Goal: Task Accomplishment & Management: Complete application form

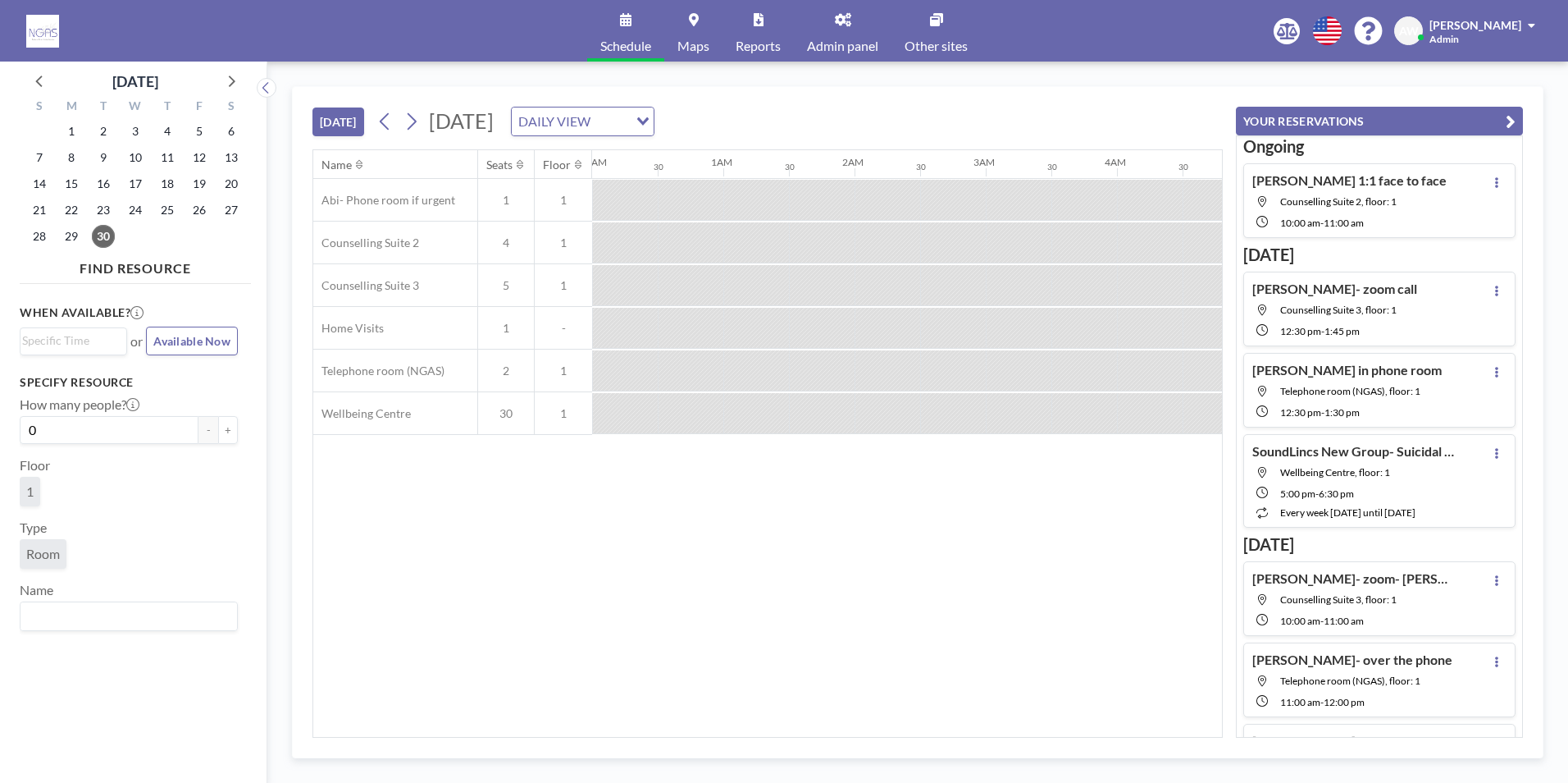
scroll to position [0, 1181]
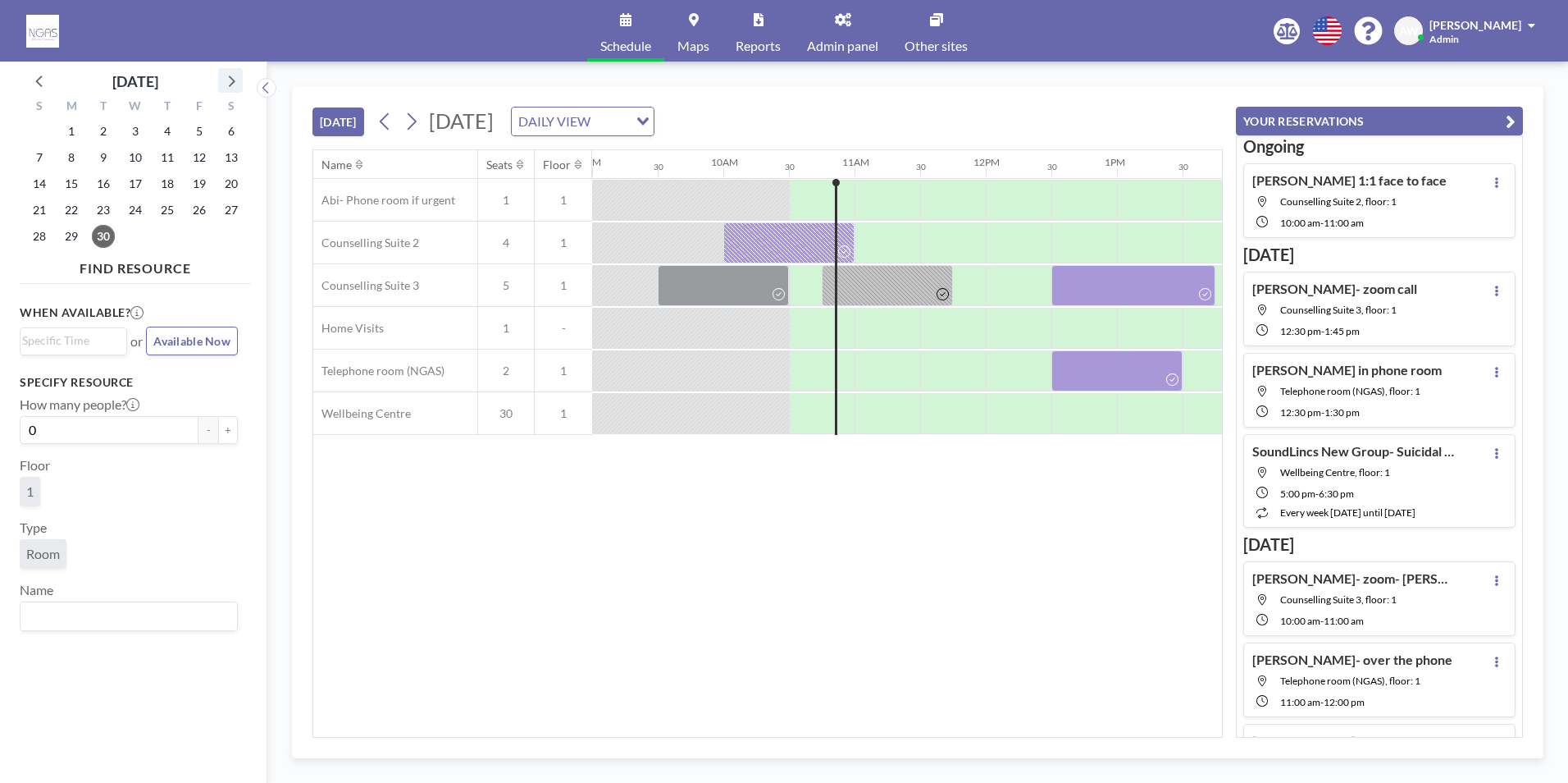
click at [218, 89] on div at bounding box center [230, 80] width 24 height 24
click at [100, 151] on span "7" at bounding box center [103, 157] width 23 height 23
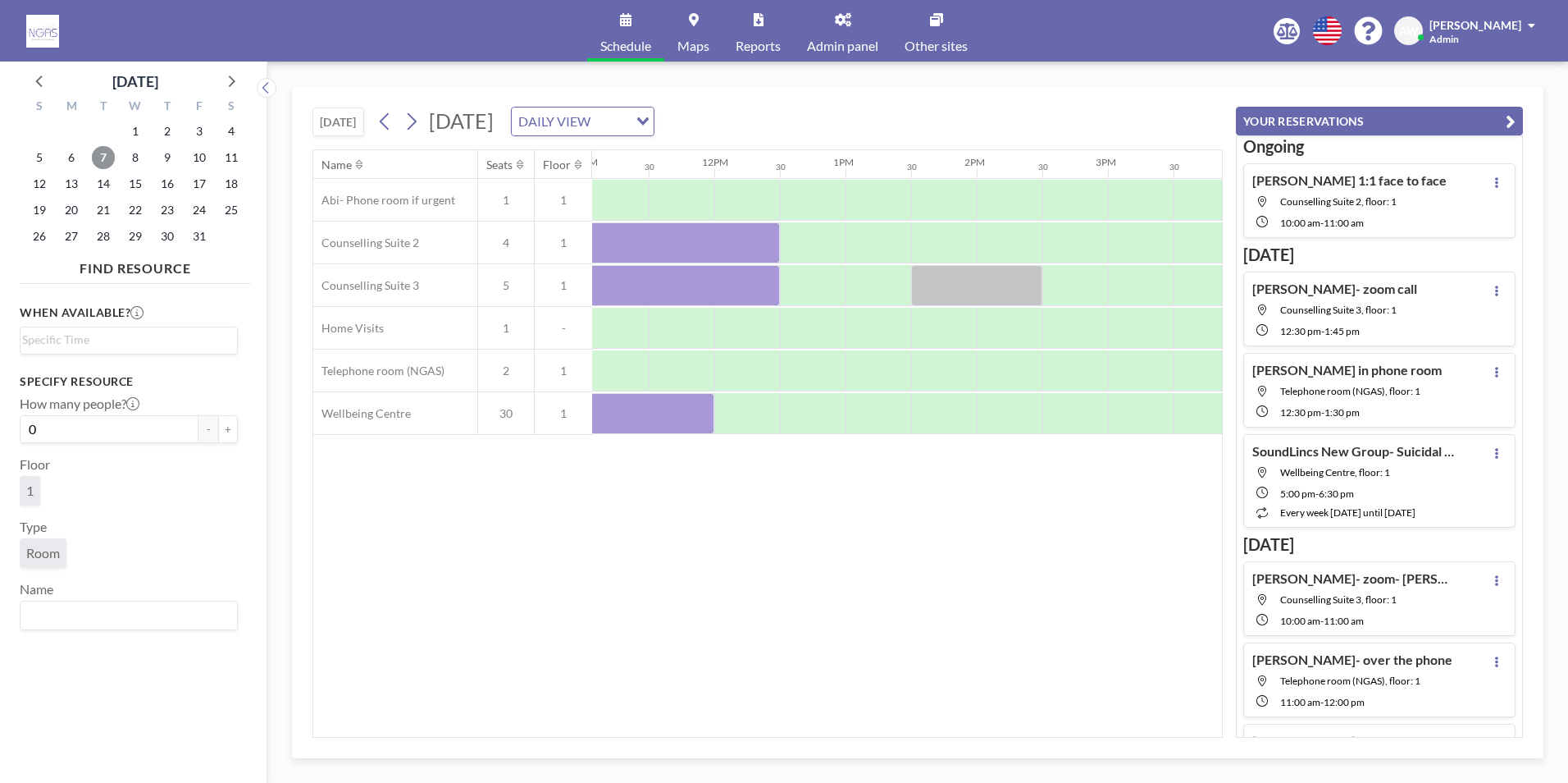
scroll to position [0, 1532]
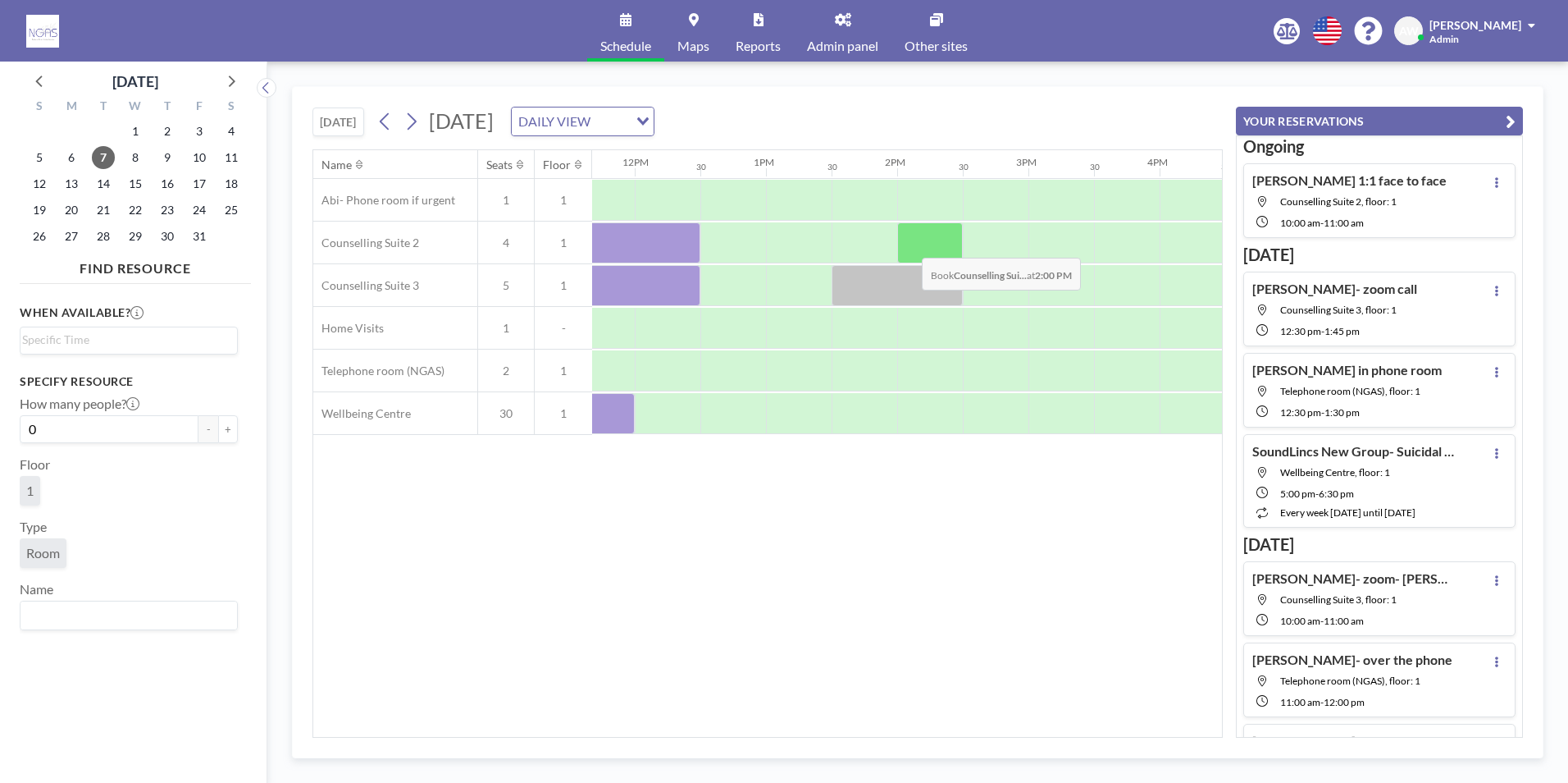
click at [908, 245] on div at bounding box center [930, 243] width 66 height 41
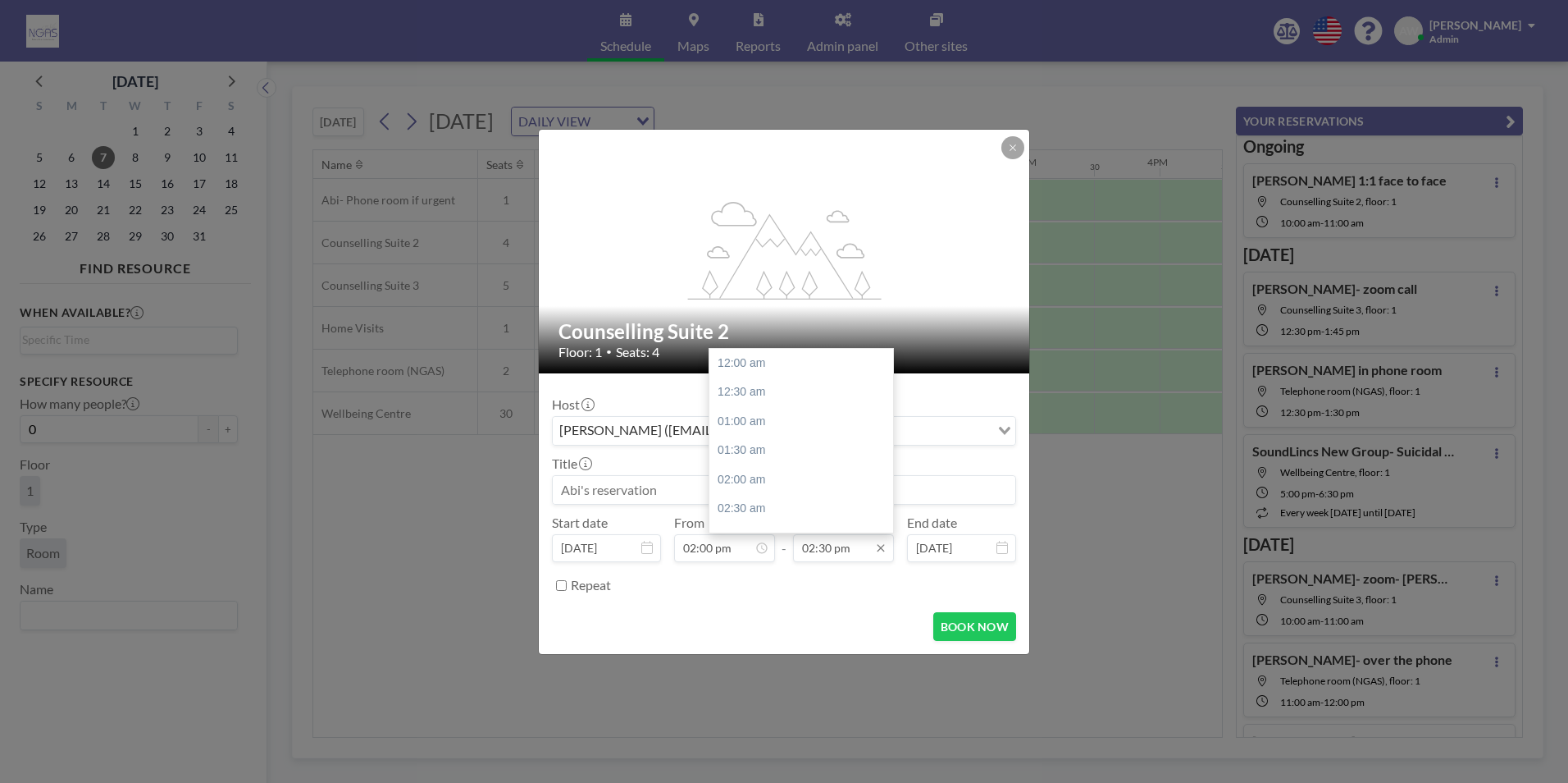
scroll to position [847, 0]
click at [772, 394] on div "03:00 pm" at bounding box center [805, 392] width 192 height 29
type input "03:00 pm"
click at [707, 474] on div "Title" at bounding box center [784, 480] width 464 height 49
click at [707, 491] on input at bounding box center [784, 490] width 463 height 28
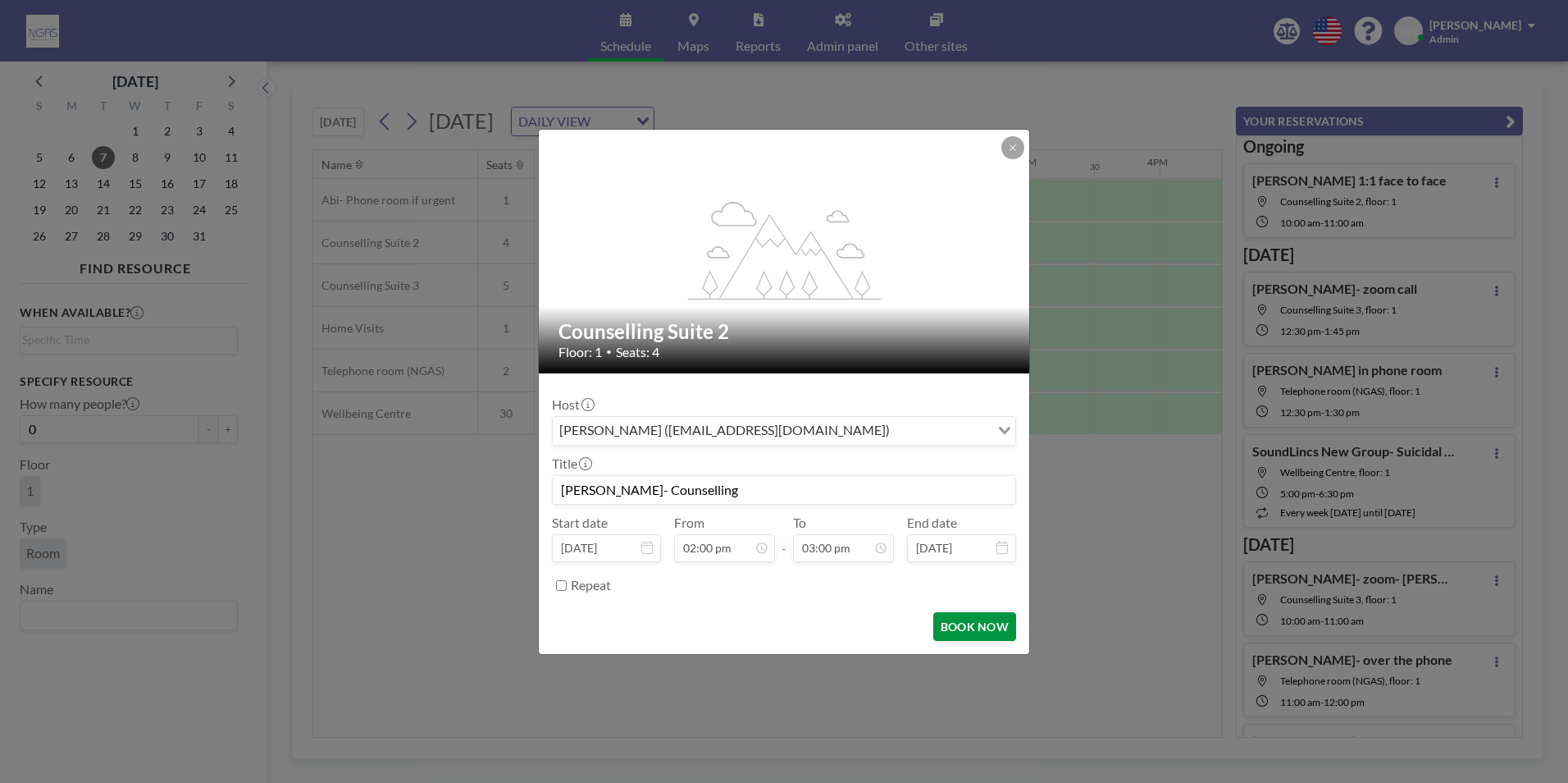
type input "[PERSON_NAME]- Counselling"
click at [970, 615] on button "BOOK NOW" at bounding box center [975, 626] width 83 height 29
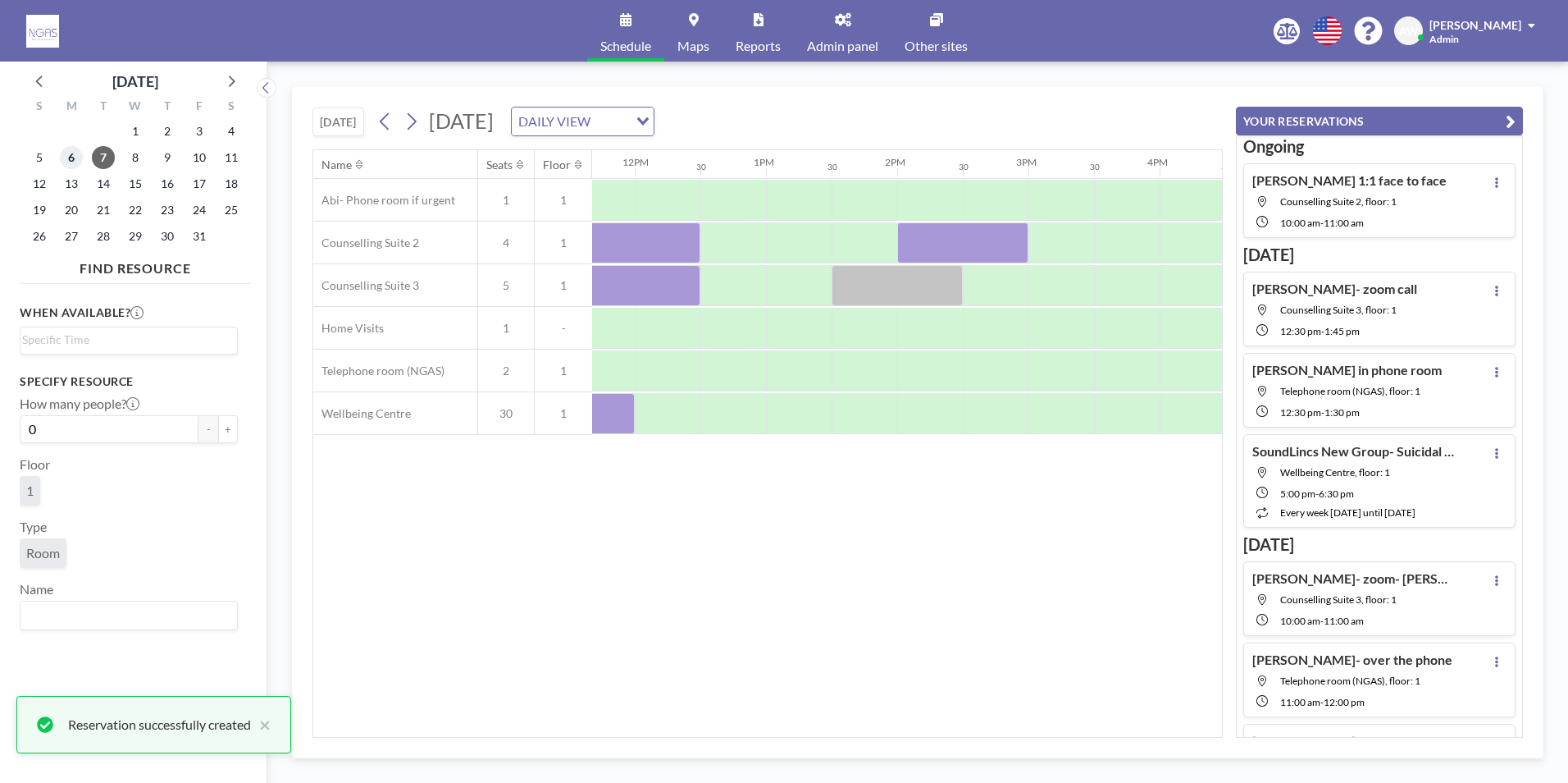
click at [70, 150] on span "6" at bounding box center [71, 157] width 23 height 23
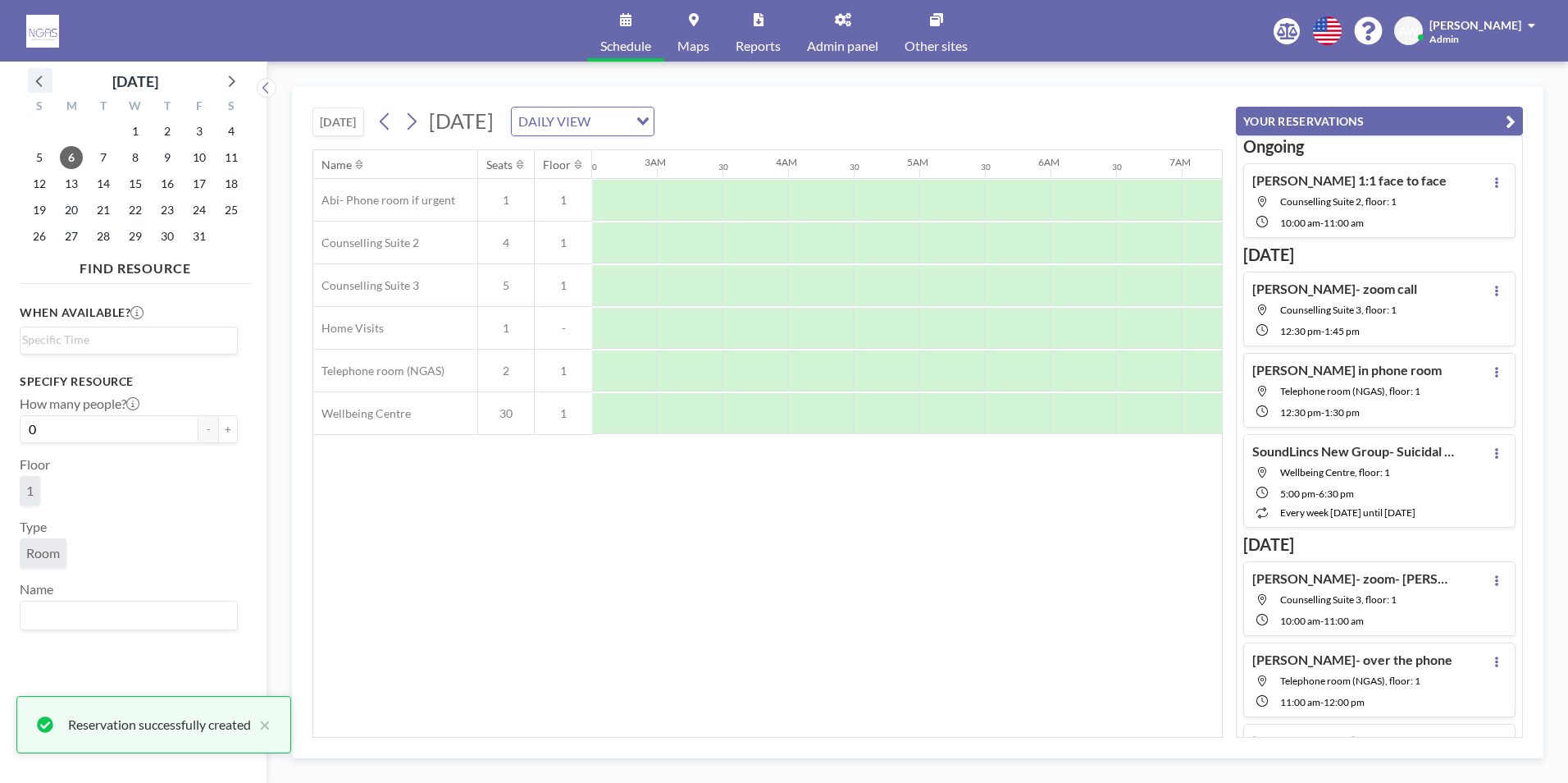
click at [41, 81] on icon at bounding box center [40, 80] width 21 height 21
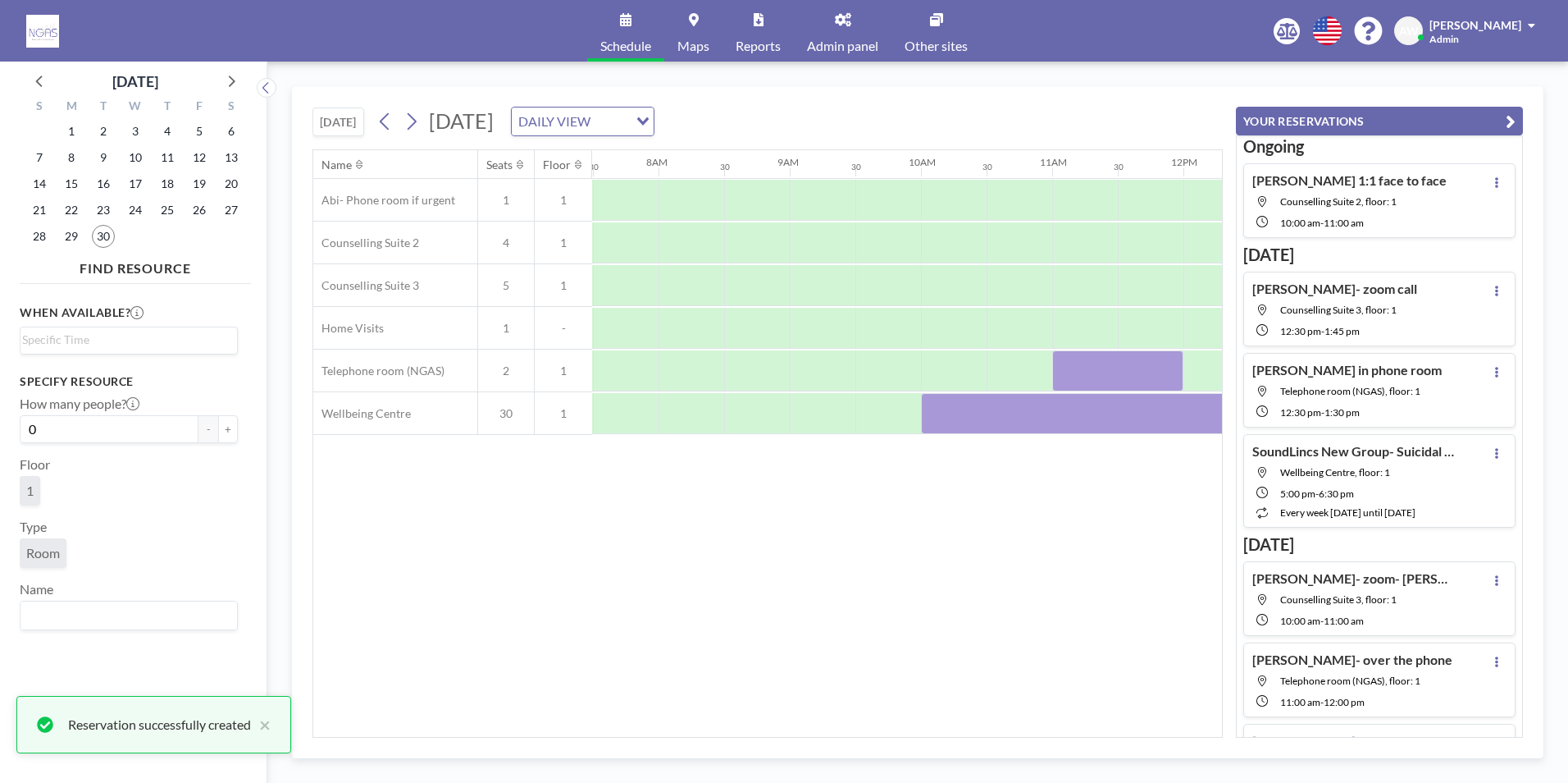
scroll to position [0, 984]
click at [104, 232] on span "30" at bounding box center [103, 236] width 23 height 23
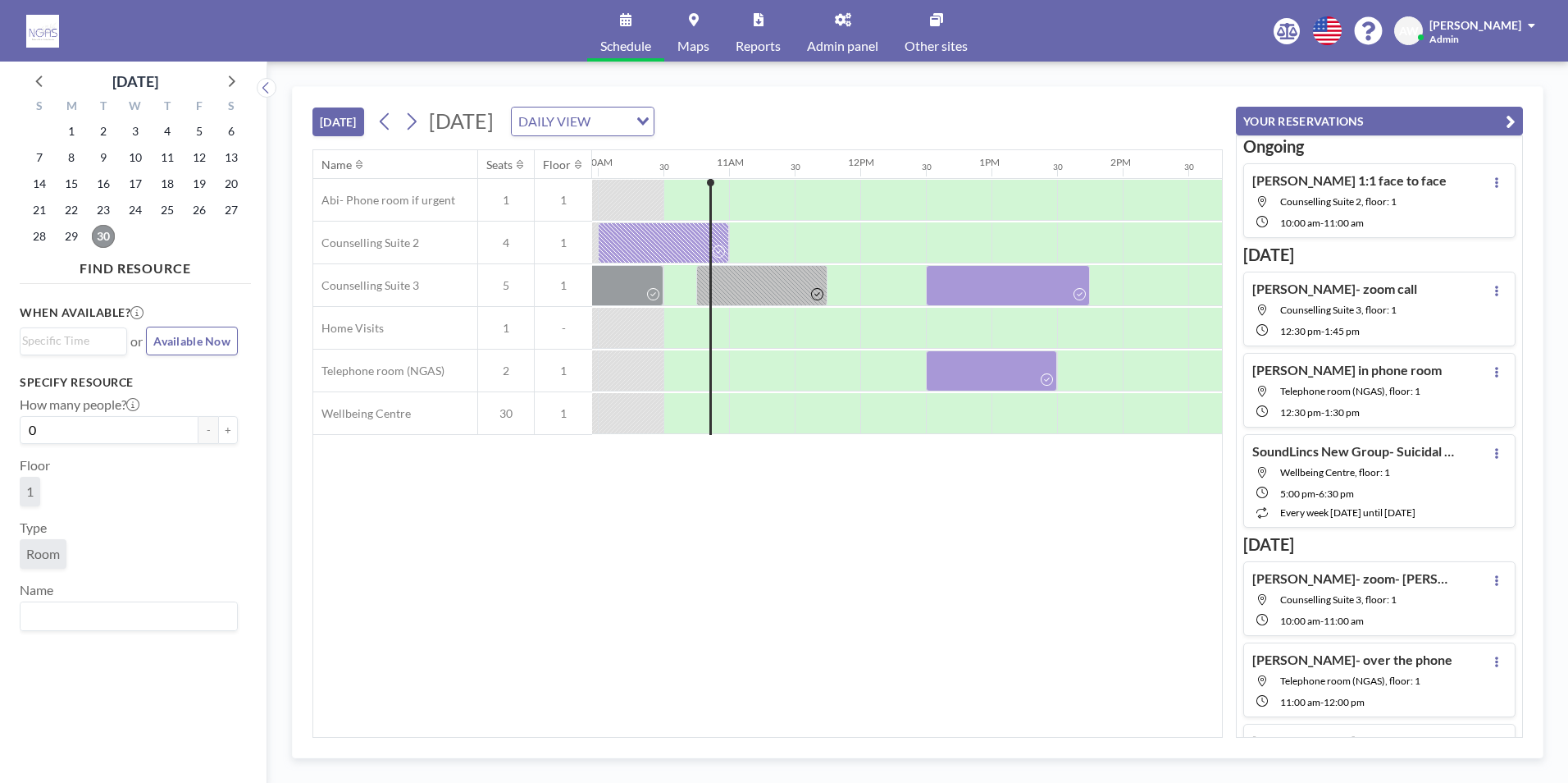
scroll to position [0, 1312]
click at [225, 78] on icon at bounding box center [230, 80] width 21 height 21
click at [72, 164] on span "6" at bounding box center [71, 157] width 23 height 23
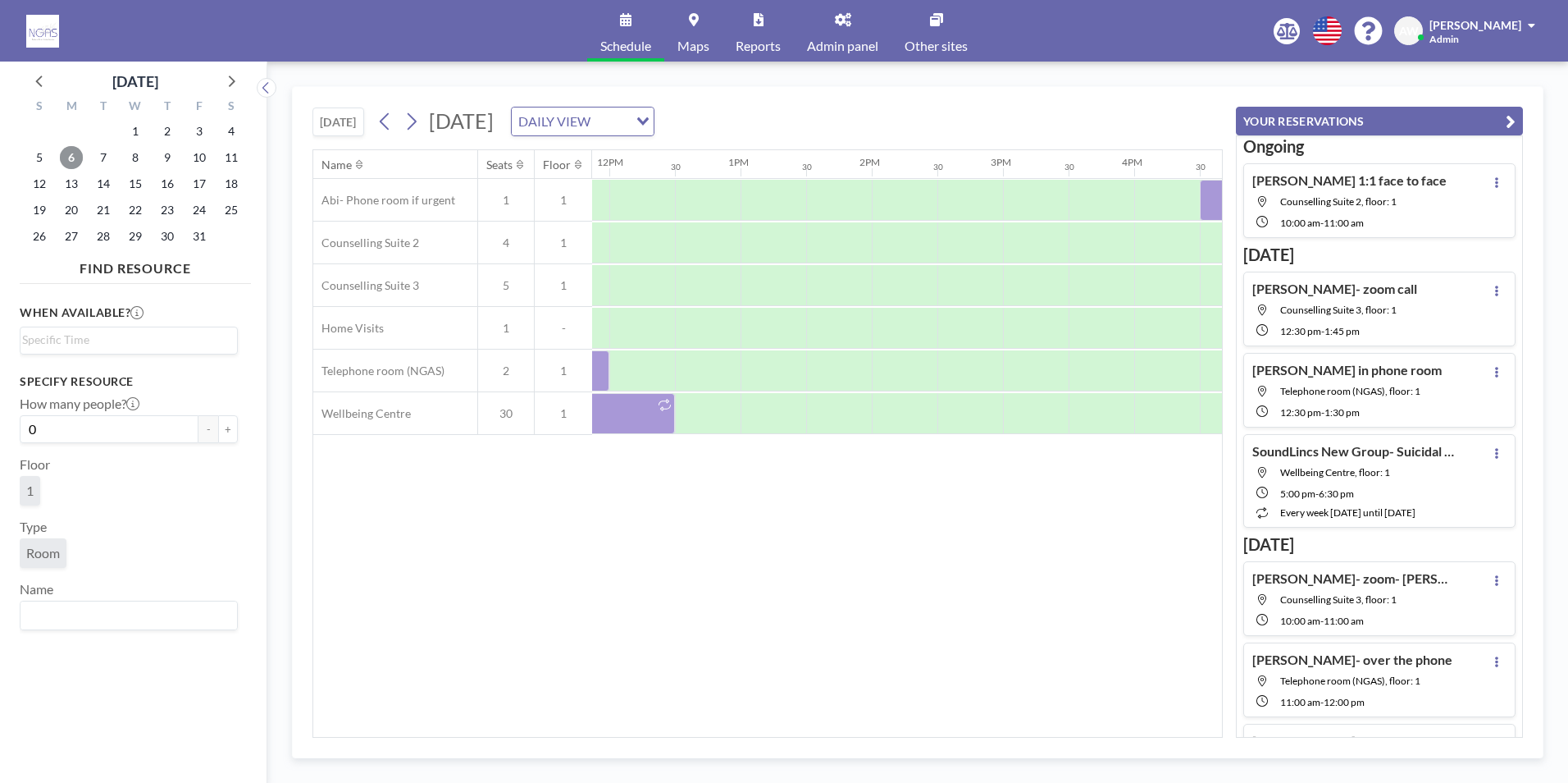
scroll to position [0, 1525]
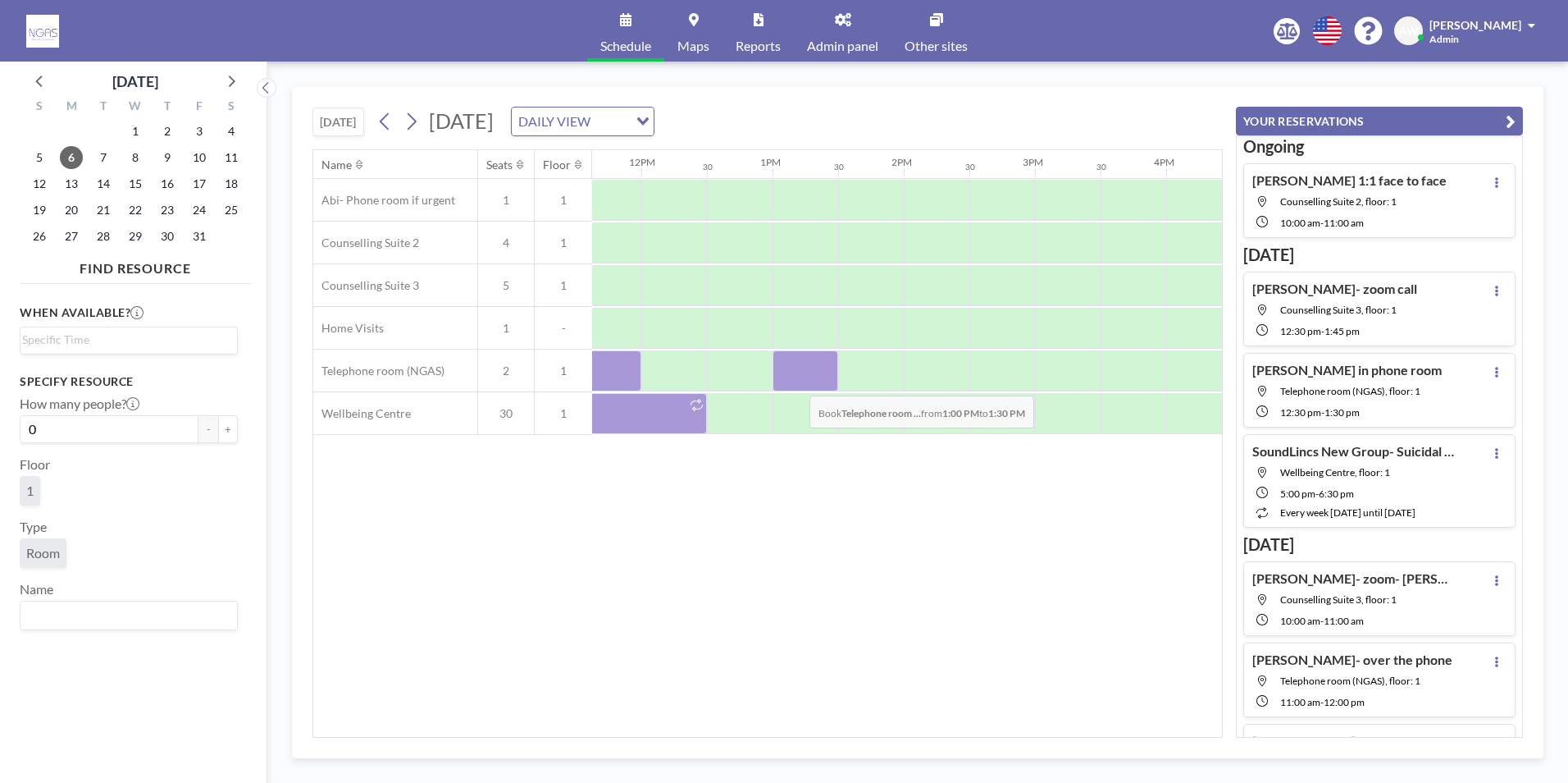
click at [796, 383] on div at bounding box center [805, 371] width 66 height 41
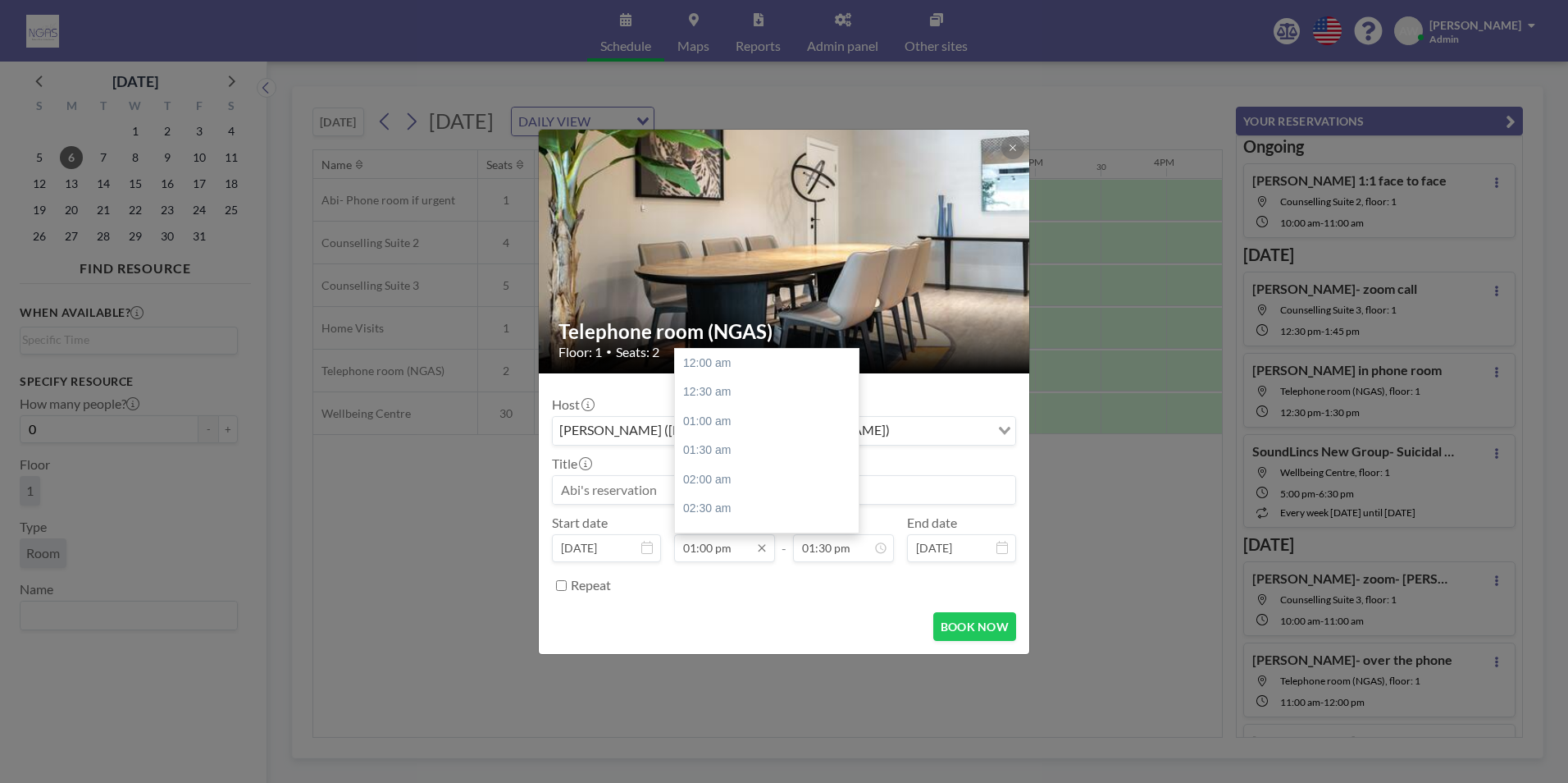
scroll to position [759, 0]
click at [720, 368] on div "01:00 pm" at bounding box center [771, 363] width 192 height 29
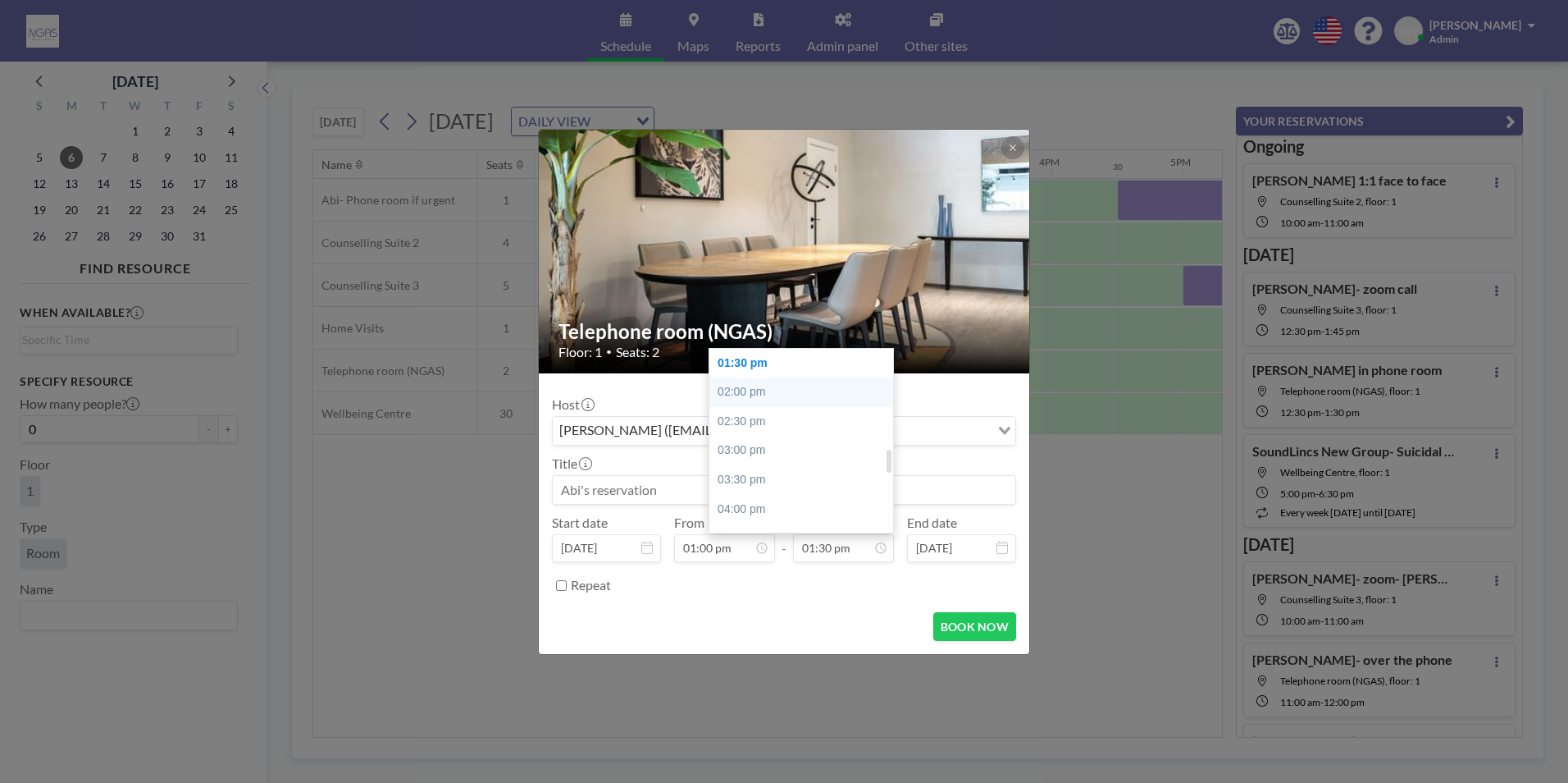
click at [753, 389] on div "02:00 pm" at bounding box center [805, 392] width 192 height 29
type input "02:00 pm"
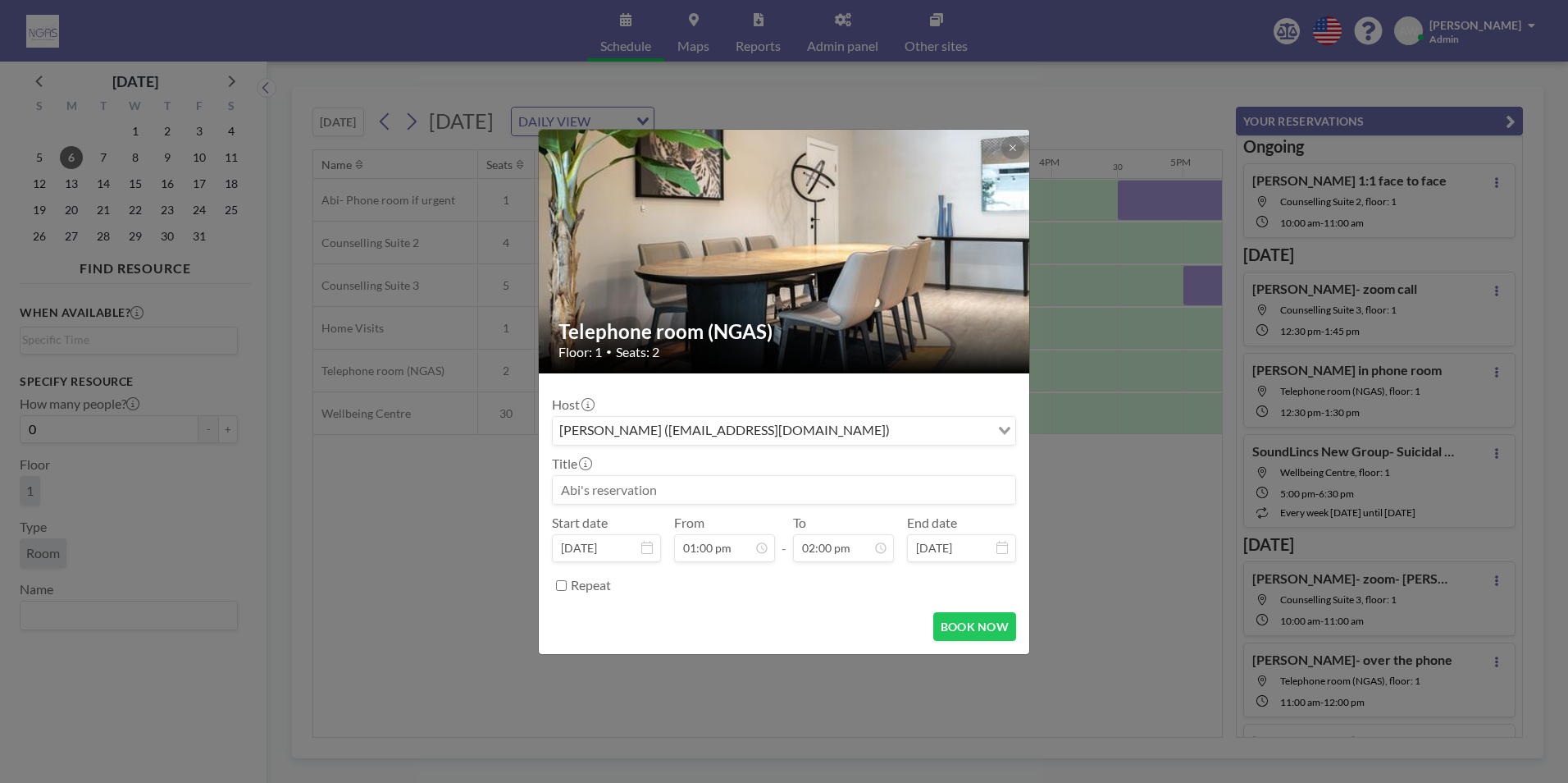
click at [701, 480] on input at bounding box center [784, 490] width 463 height 28
type input "[PERSON_NAME]- over the phone- AWAITING VOL"
click at [970, 615] on button "BOOK NOW" at bounding box center [975, 626] width 83 height 29
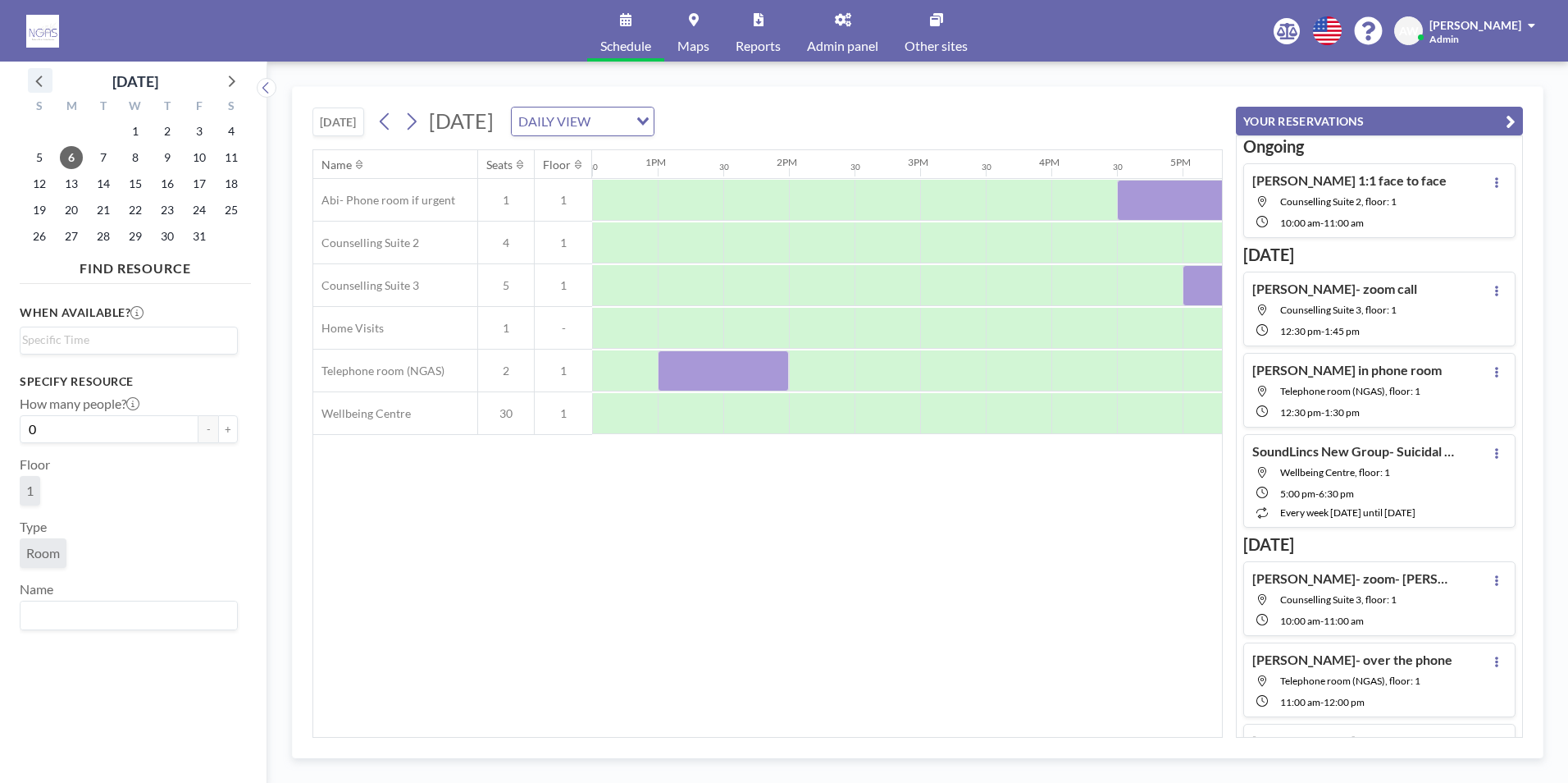
click at [44, 91] on div at bounding box center [40, 80] width 24 height 24
click at [108, 244] on span "30" at bounding box center [103, 236] width 23 height 23
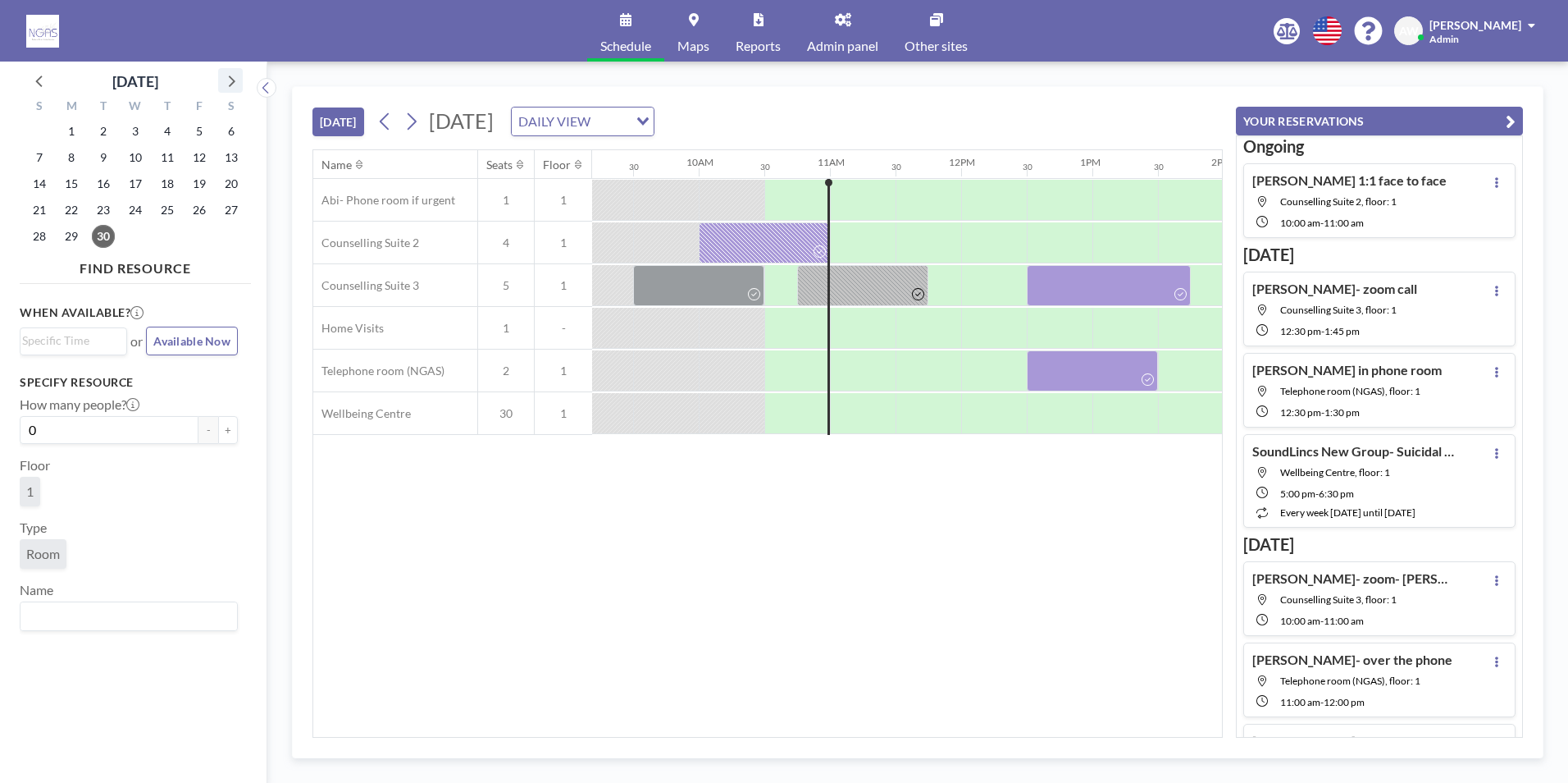
click at [236, 90] on icon at bounding box center [230, 80] width 21 height 21
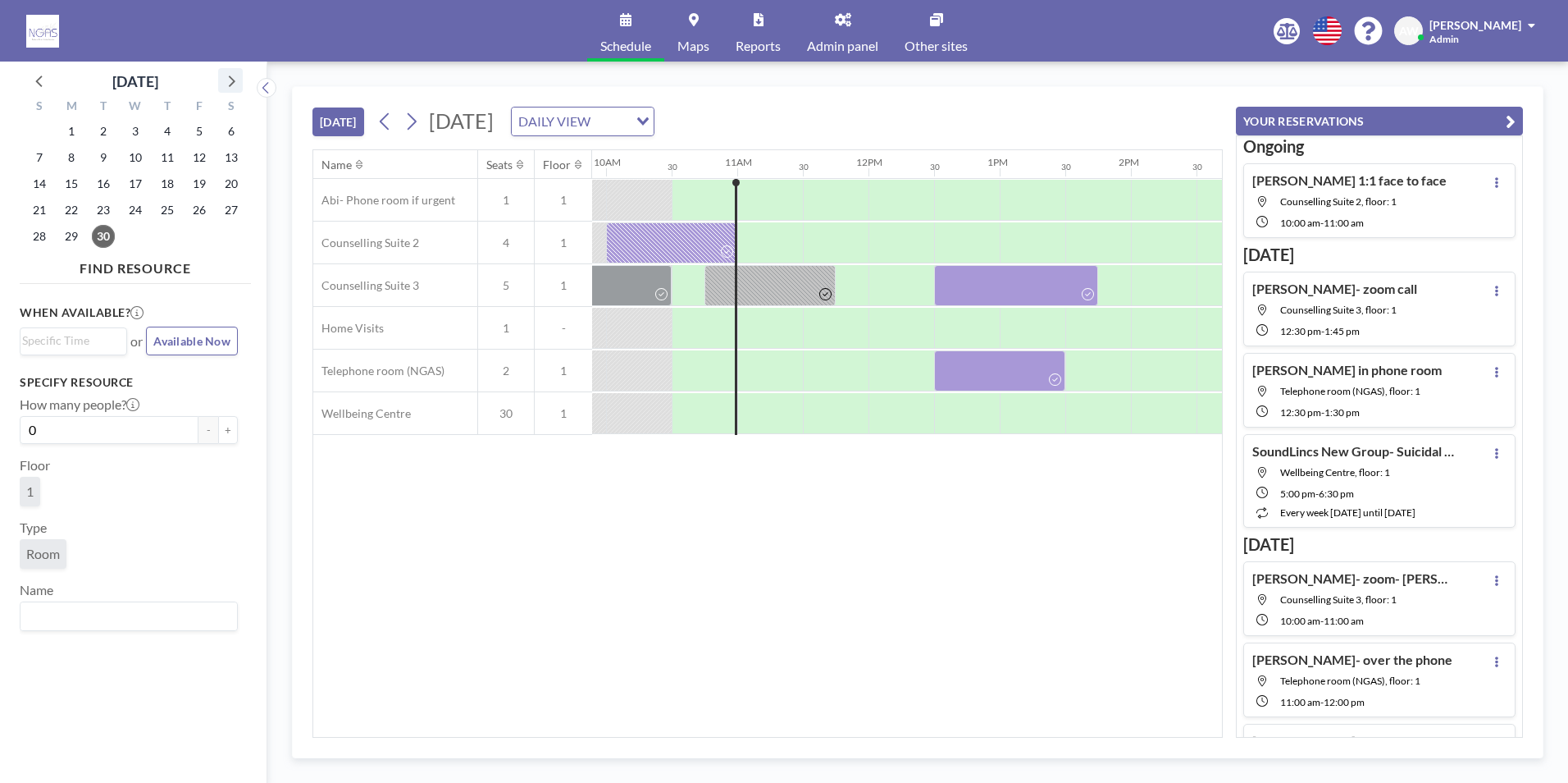
scroll to position [0, 1312]
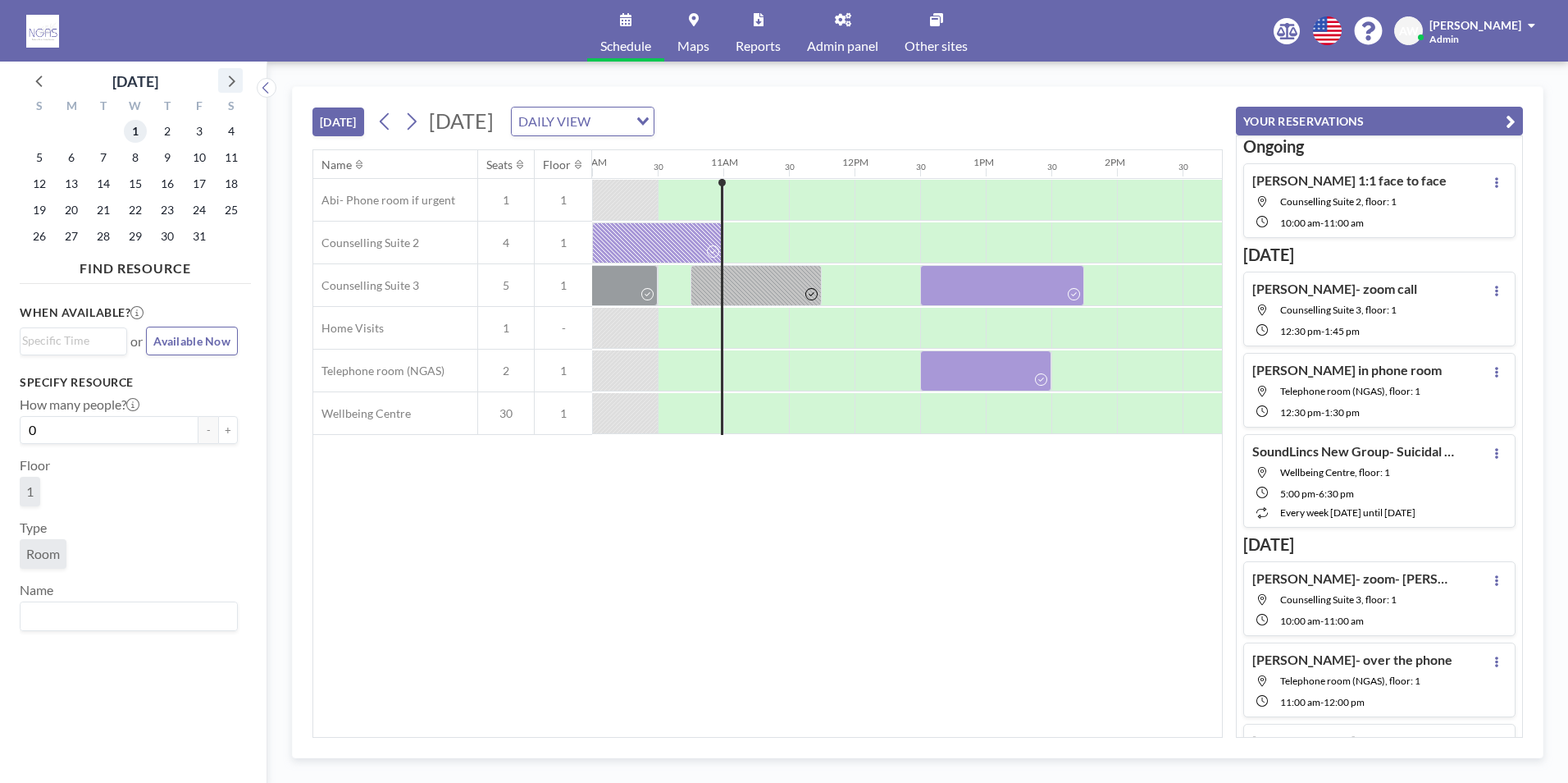
click at [139, 133] on span "1" at bounding box center [135, 131] width 23 height 23
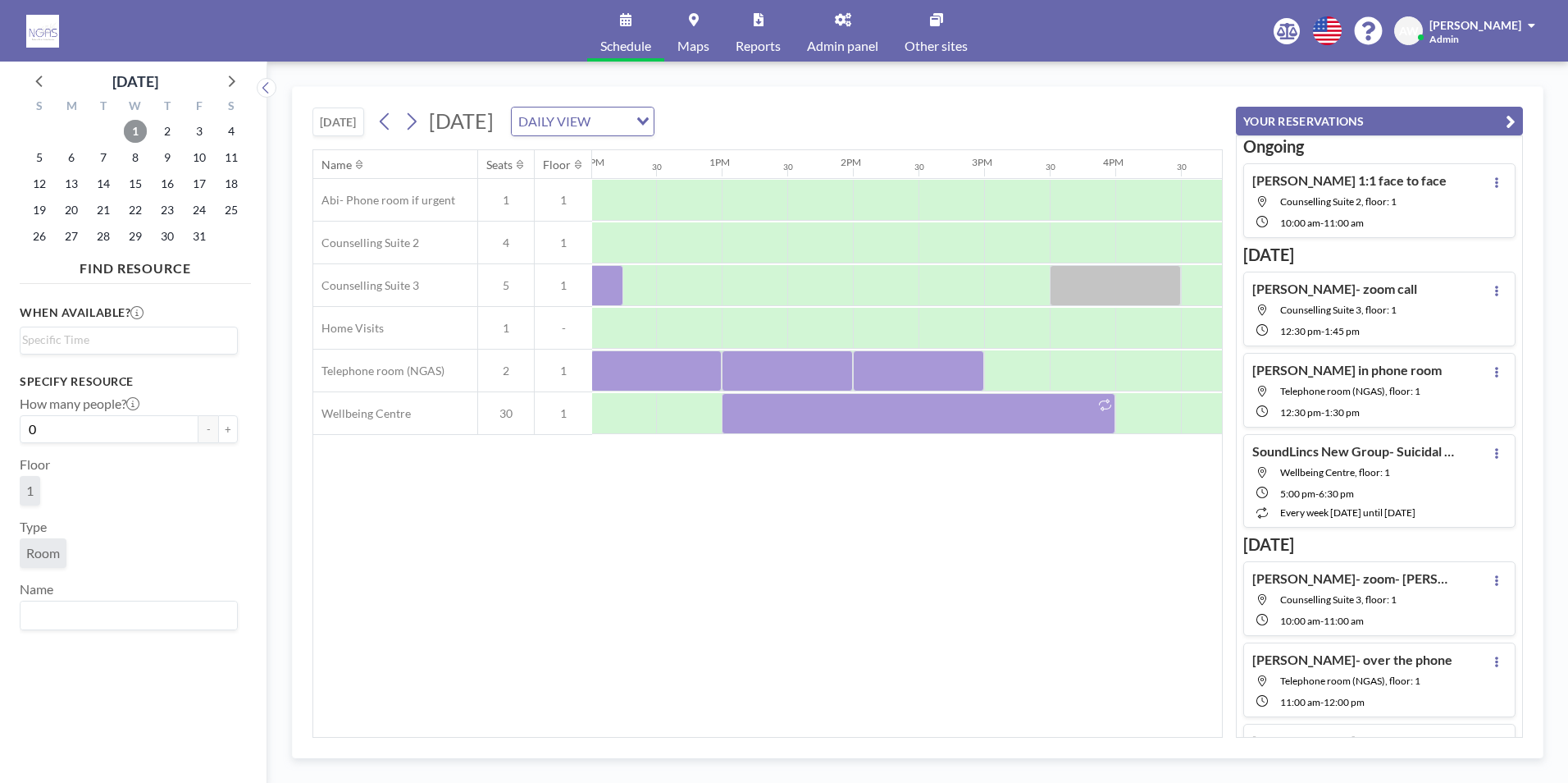
scroll to position [0, 1586]
